Goal: Task Accomplishment & Management: Use online tool/utility

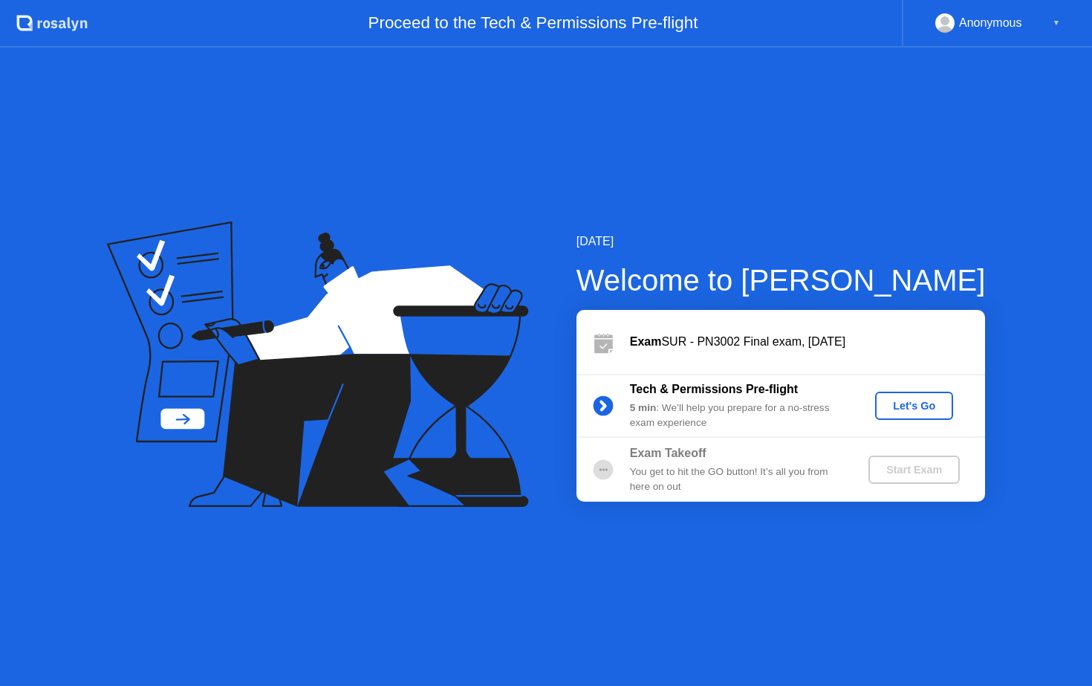
click at [913, 413] on button "Let's Go" at bounding box center [914, 405] width 78 height 28
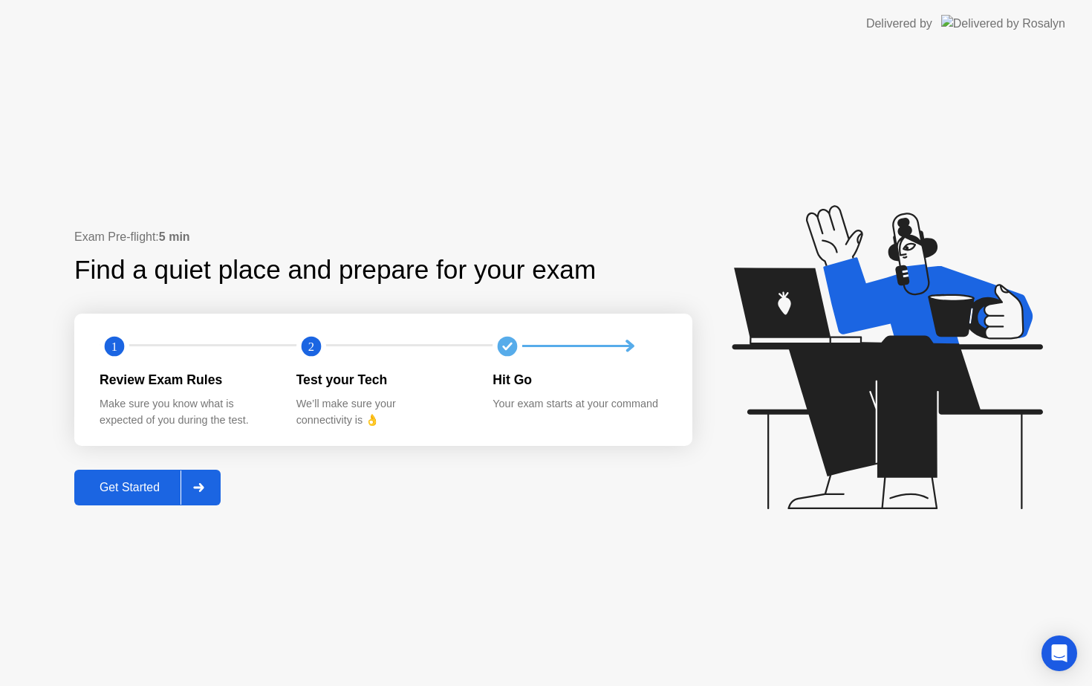
click at [203, 489] on icon at bounding box center [198, 487] width 10 height 9
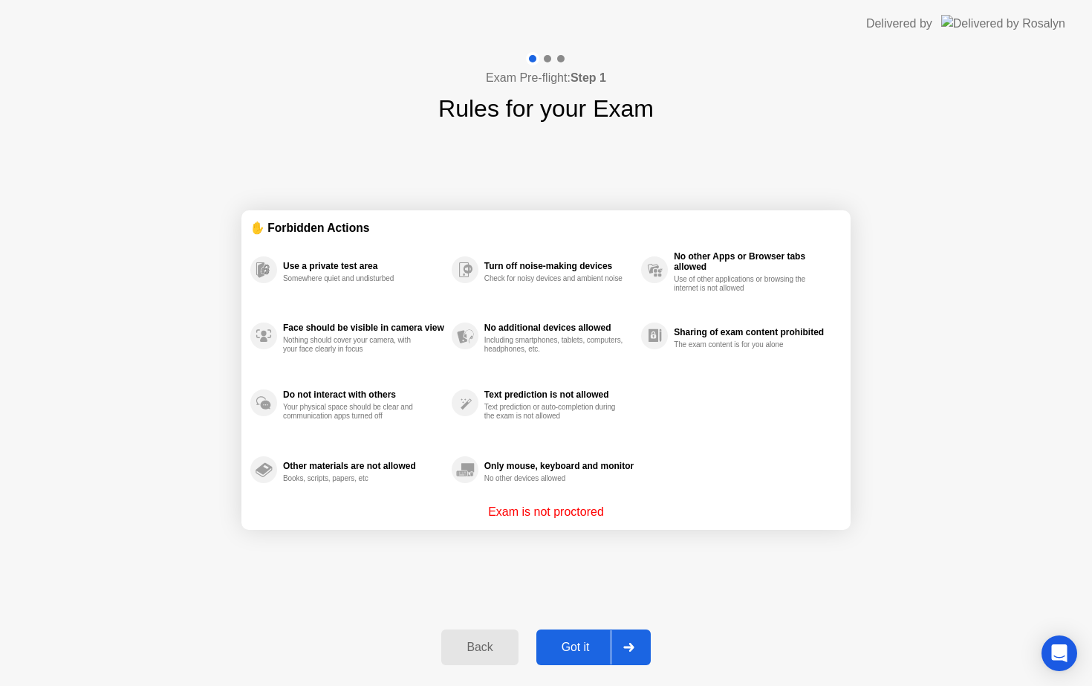
click at [597, 645] on div "Got it" at bounding box center [576, 646] width 70 height 13
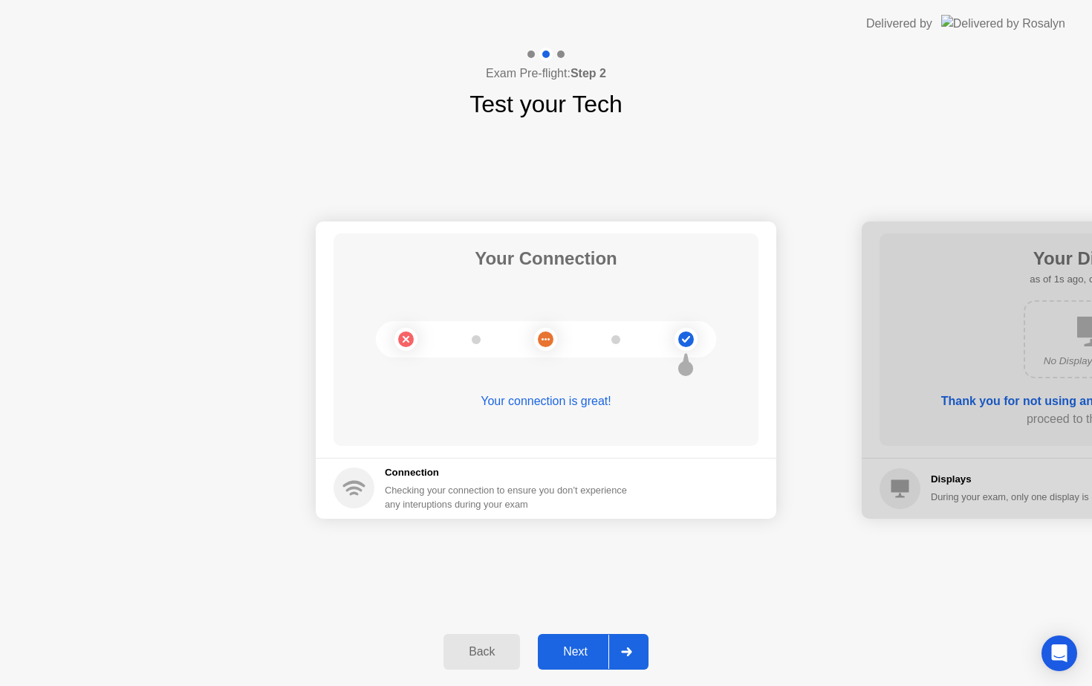
click at [606, 651] on div "Next" at bounding box center [575, 651] width 66 height 13
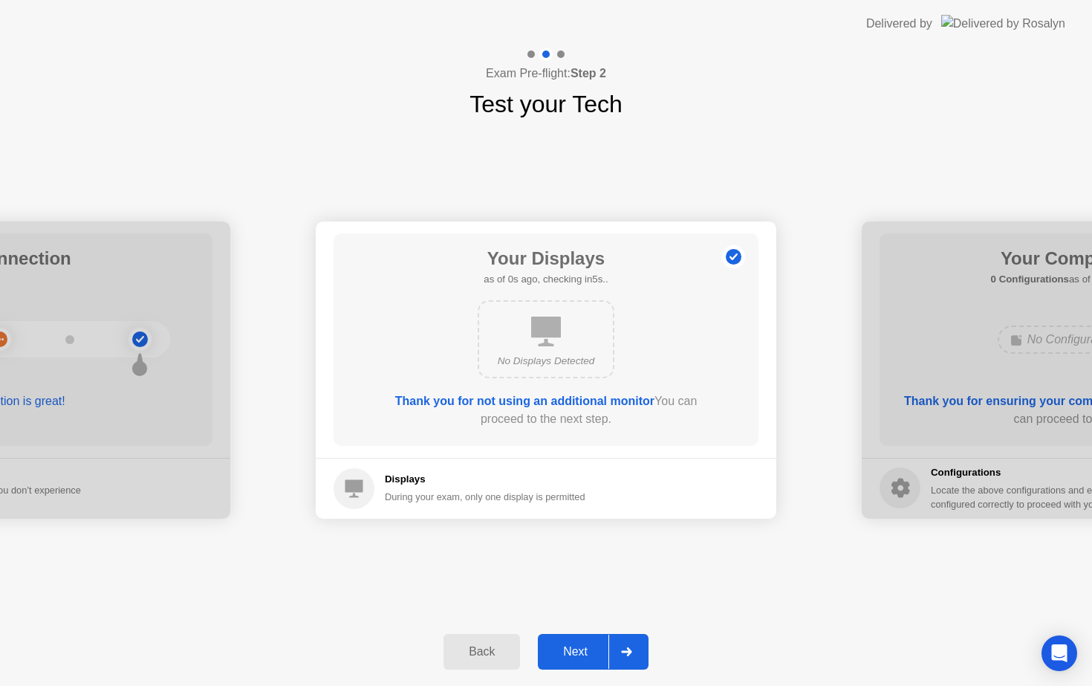
click at [607, 651] on div "Next" at bounding box center [575, 651] width 66 height 13
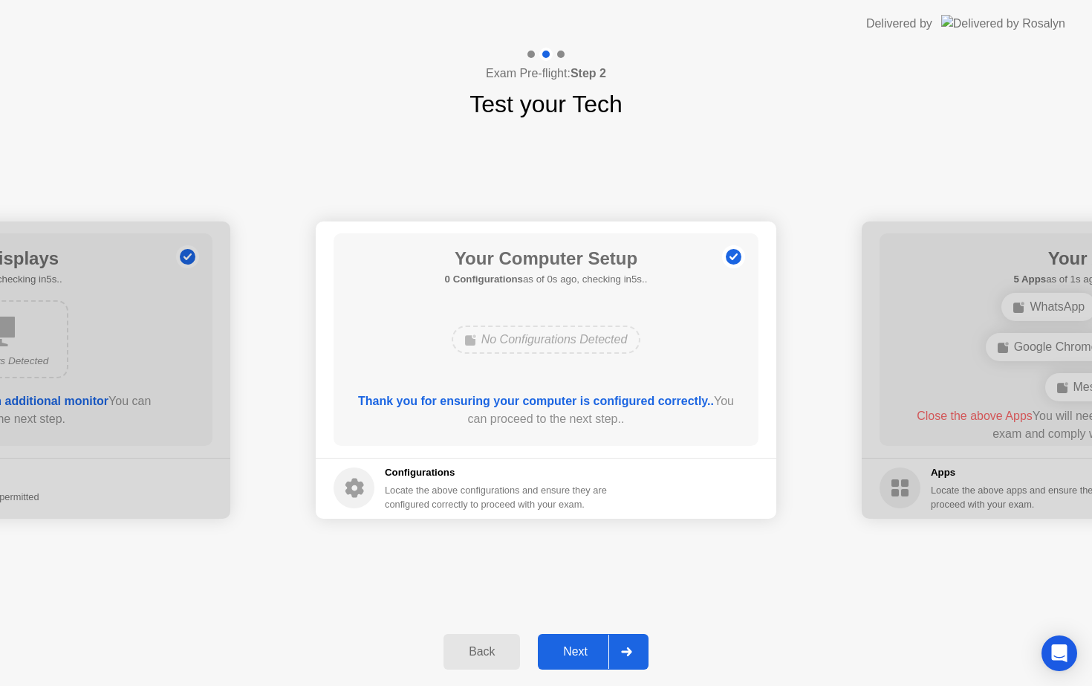
click at [607, 651] on div "Next" at bounding box center [575, 651] width 66 height 13
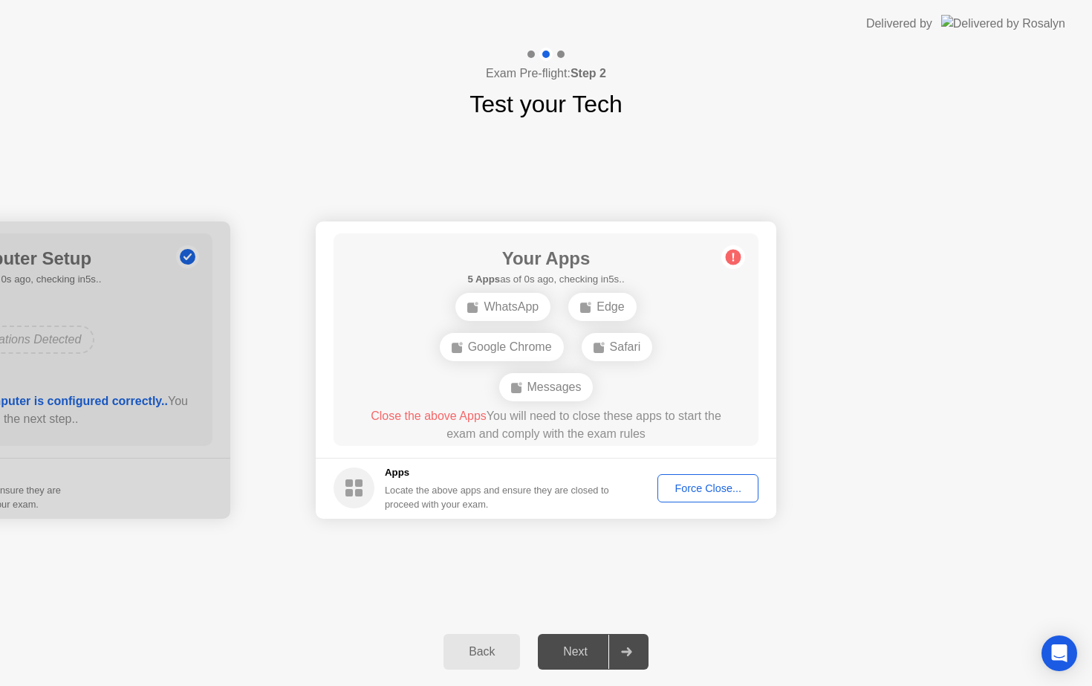
click at [697, 490] on div "Force Close..." at bounding box center [708, 488] width 91 height 12
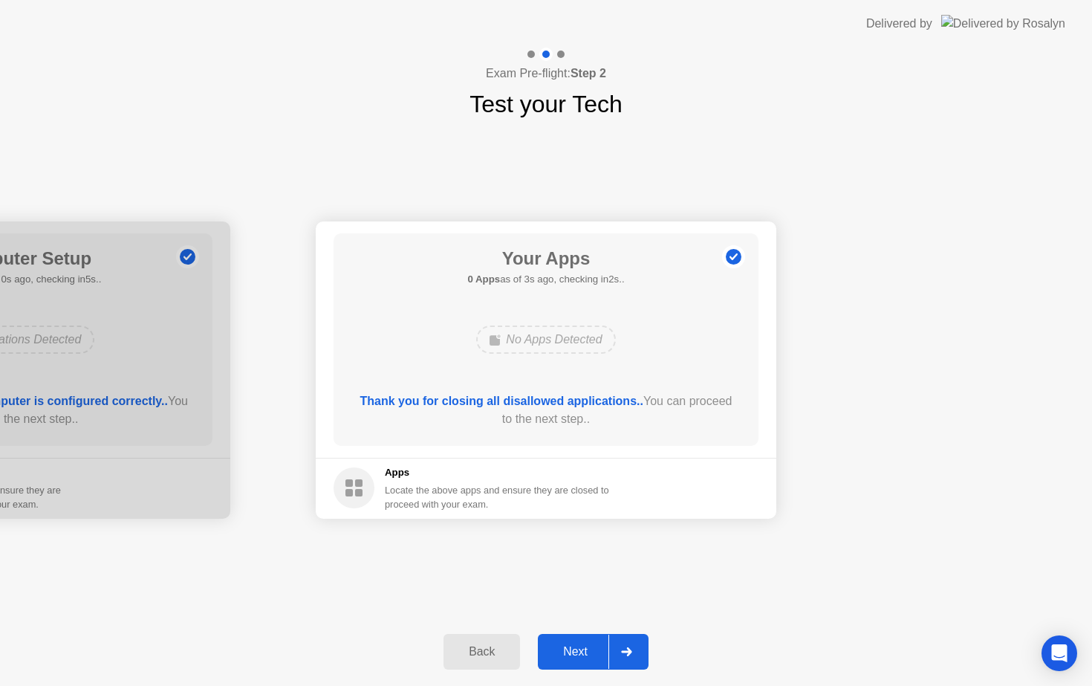
click at [630, 649] on icon at bounding box center [626, 651] width 10 height 9
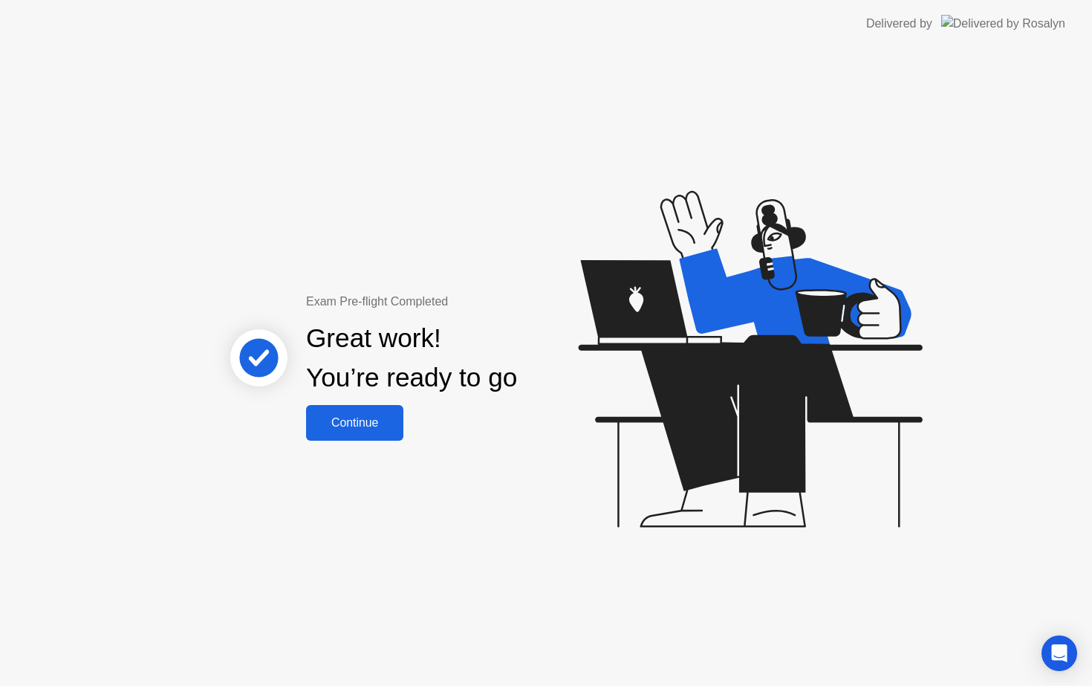
click at [359, 429] on div "Continue" at bounding box center [354, 422] width 88 height 13
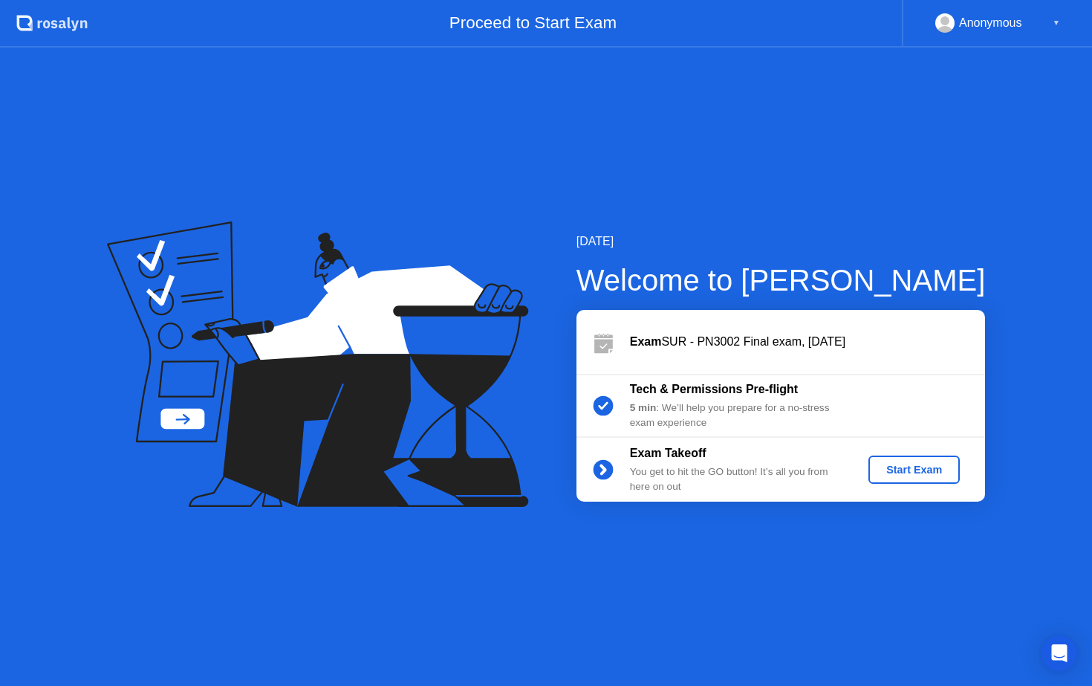
click at [933, 469] on div "Start Exam" at bounding box center [913, 469] width 79 height 12
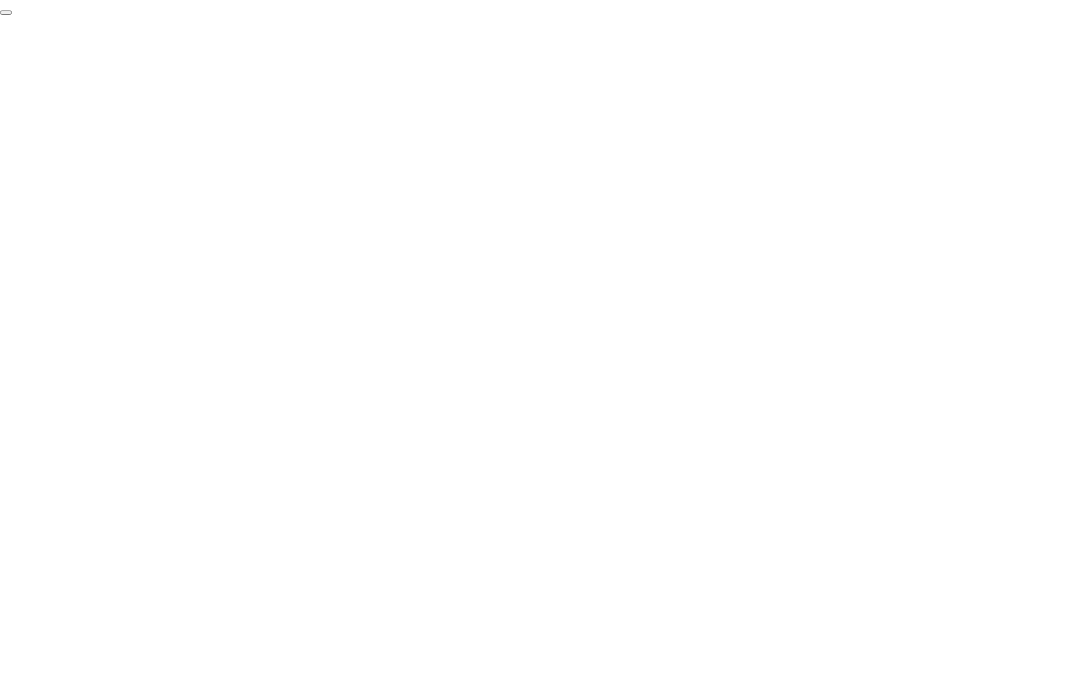
click div "End Proctoring Session"
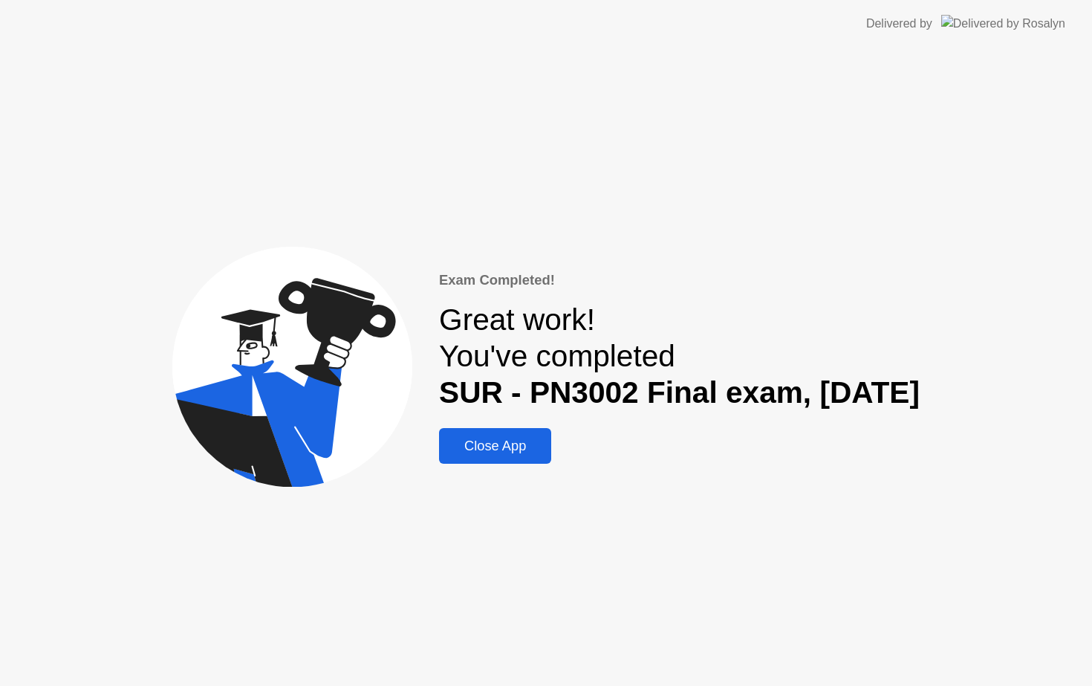
click at [451, 443] on div "Close App" at bounding box center [494, 445] width 103 height 16
